Goal: Information Seeking & Learning: Learn about a topic

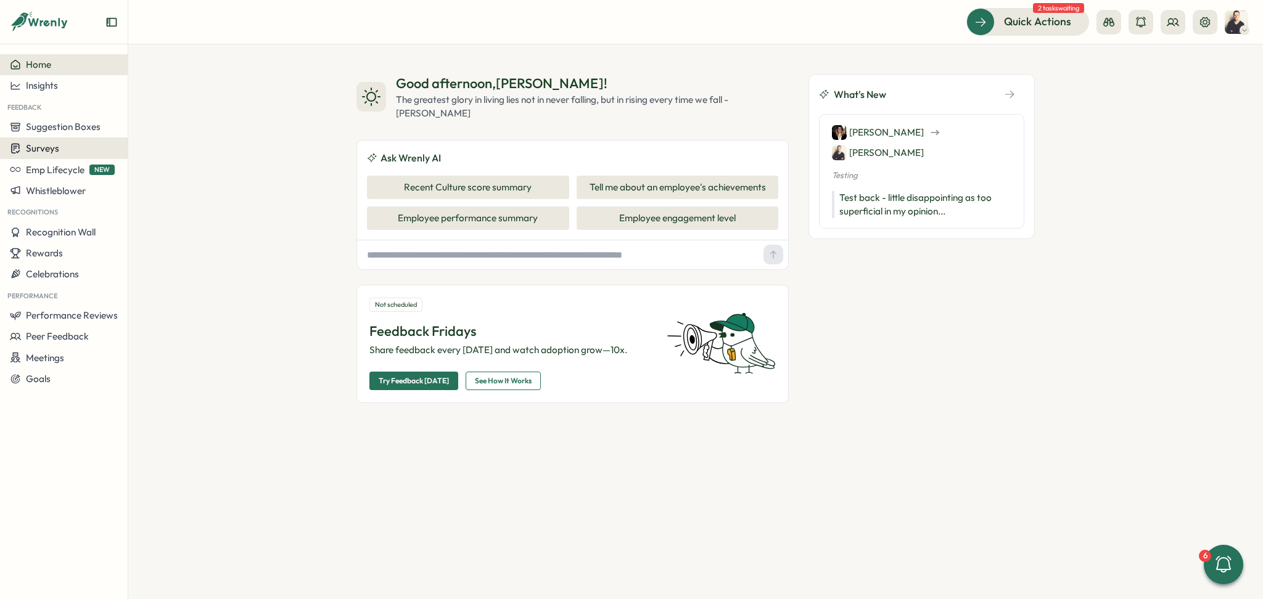
click at [77, 144] on div "Surveys" at bounding box center [64, 148] width 108 height 12
click at [152, 131] on div "Insights" at bounding box center [177, 125] width 92 height 14
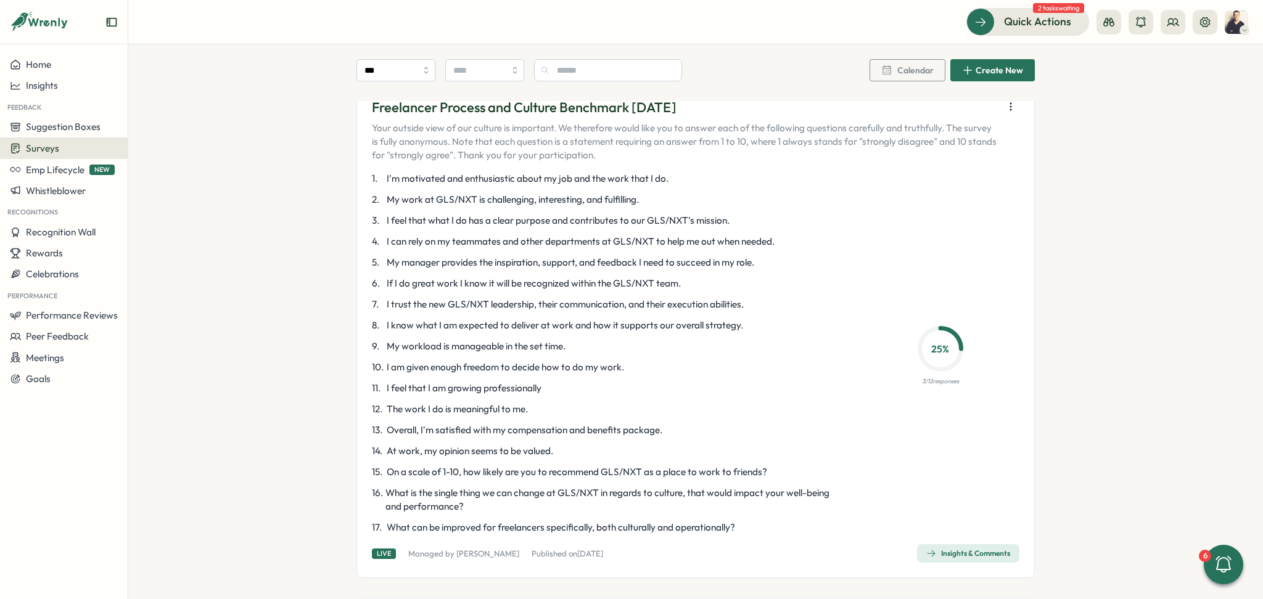
scroll to position [904, 0]
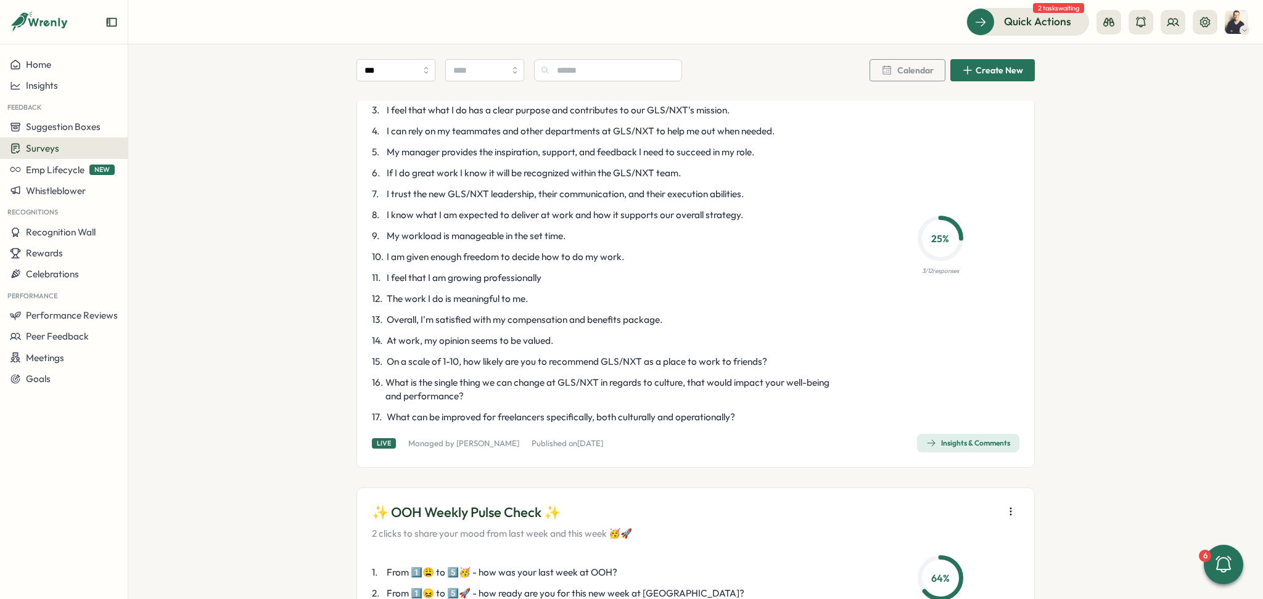
click at [948, 449] on span "Insights & Comments" at bounding box center [968, 443] width 84 height 17
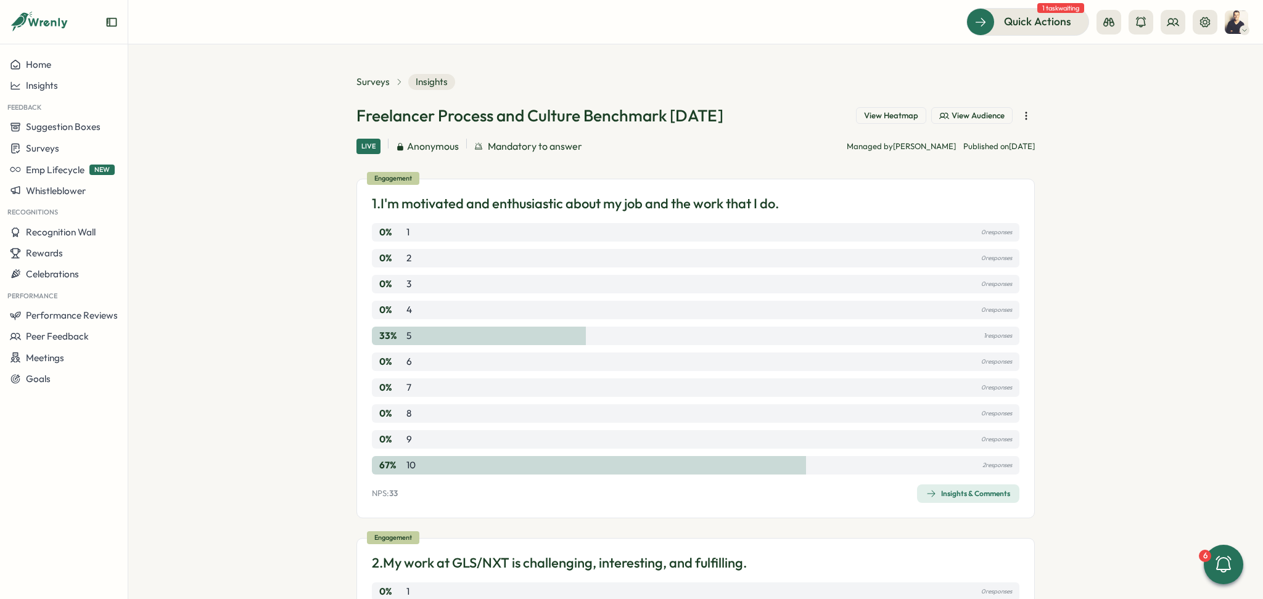
click at [390, 81] on div "Surveys" at bounding box center [379, 82] width 47 height 14
click at [382, 81] on span "Surveys" at bounding box center [372, 82] width 33 height 14
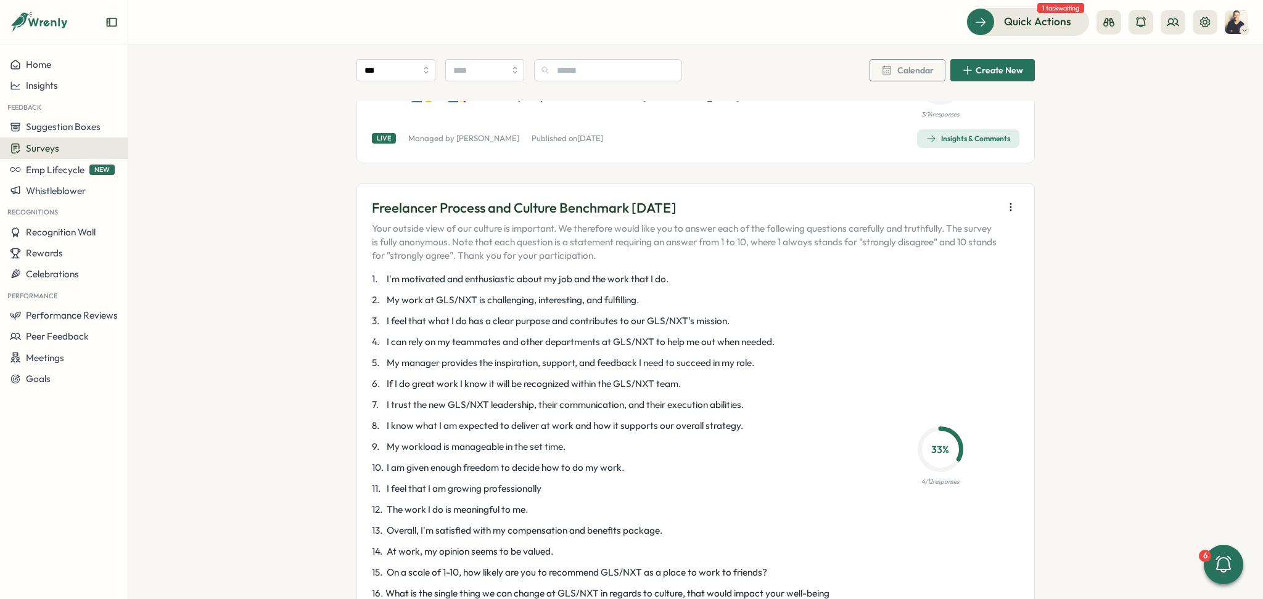
scroll to position [740, 0]
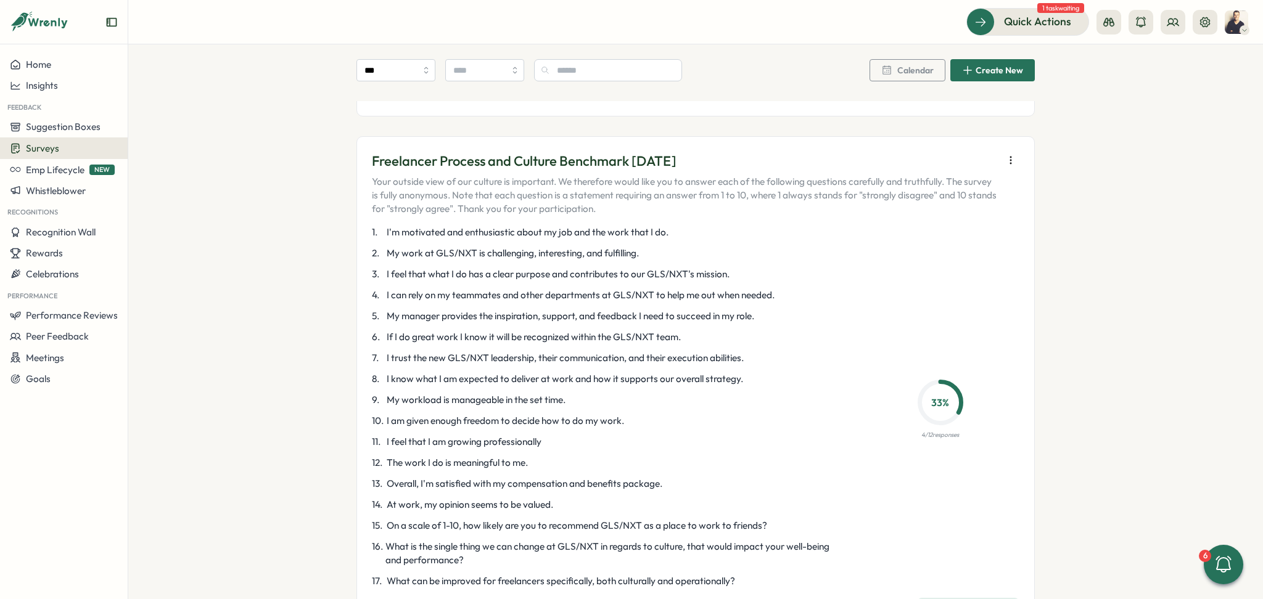
click at [1011, 152] on div at bounding box center [1010, 184] width 17 height 65
click at [1010, 160] on icon "button" at bounding box center [1010, 160] width 1 height 7
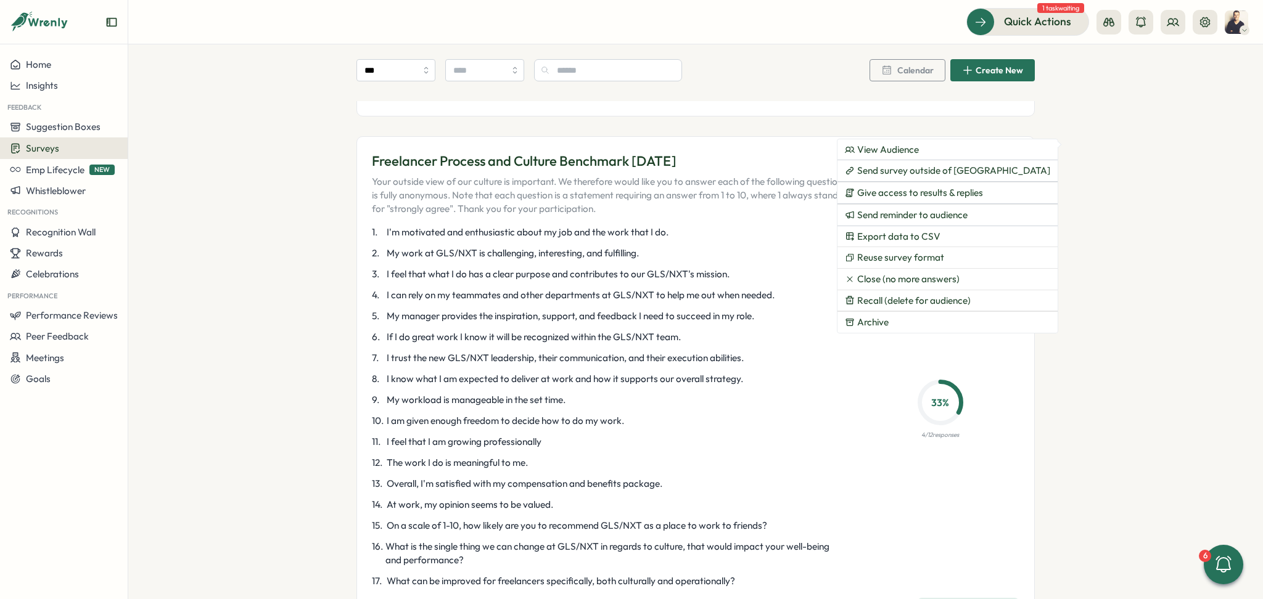
scroll to position [987, 0]
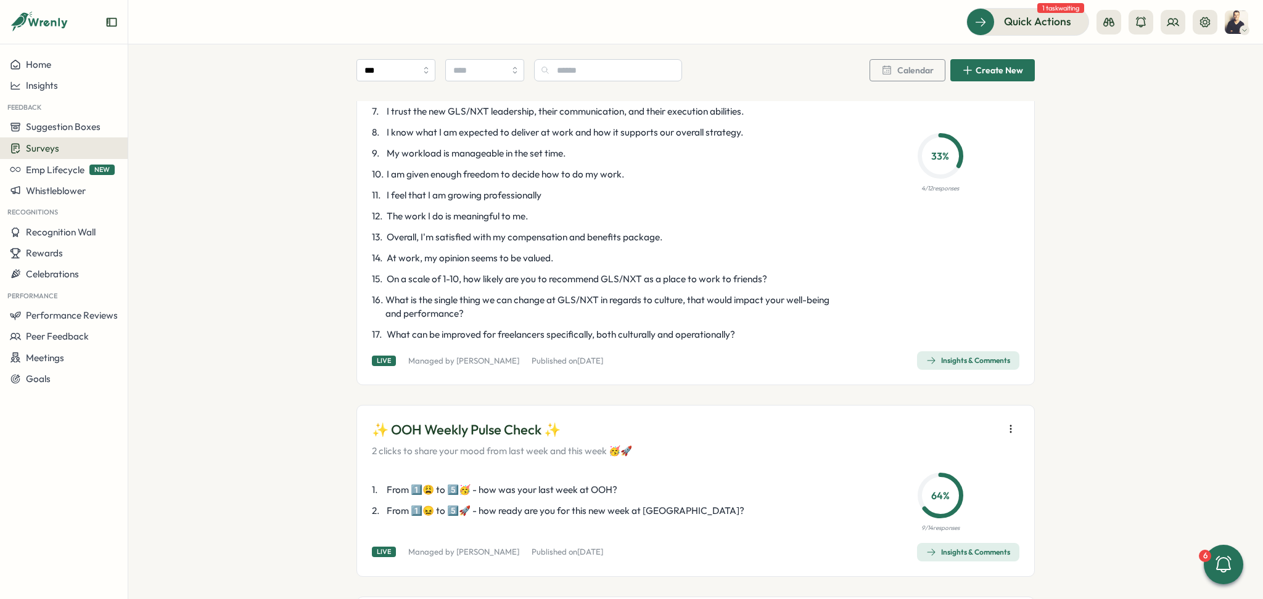
click at [960, 357] on div "Insights & Comments" at bounding box center [968, 361] width 84 height 10
